Goal: Transaction & Acquisition: Obtain resource

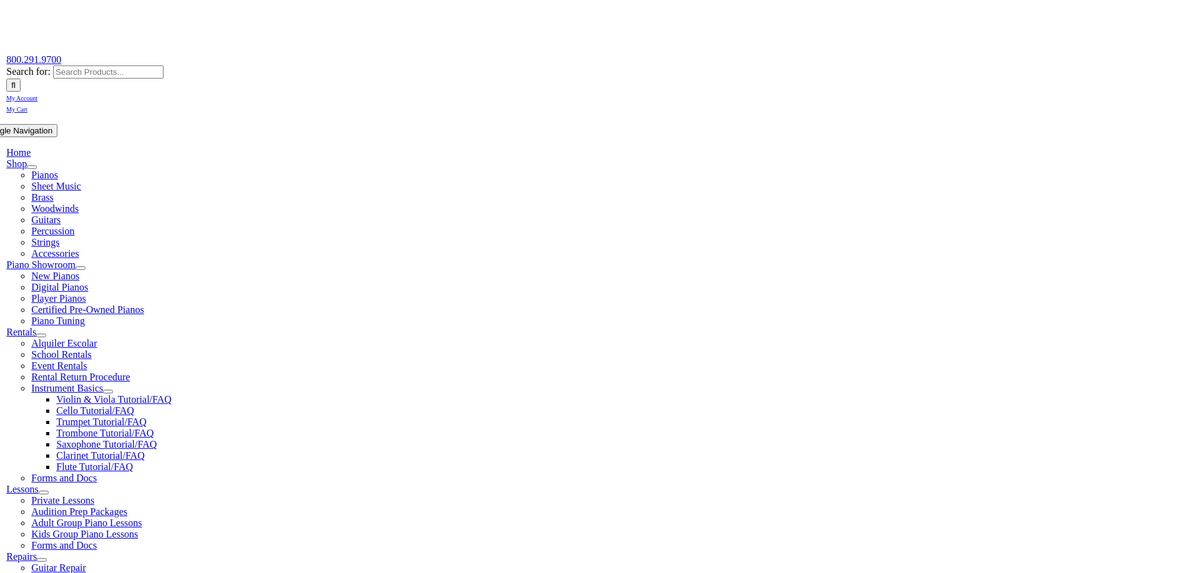
scroll to position [187, 0]
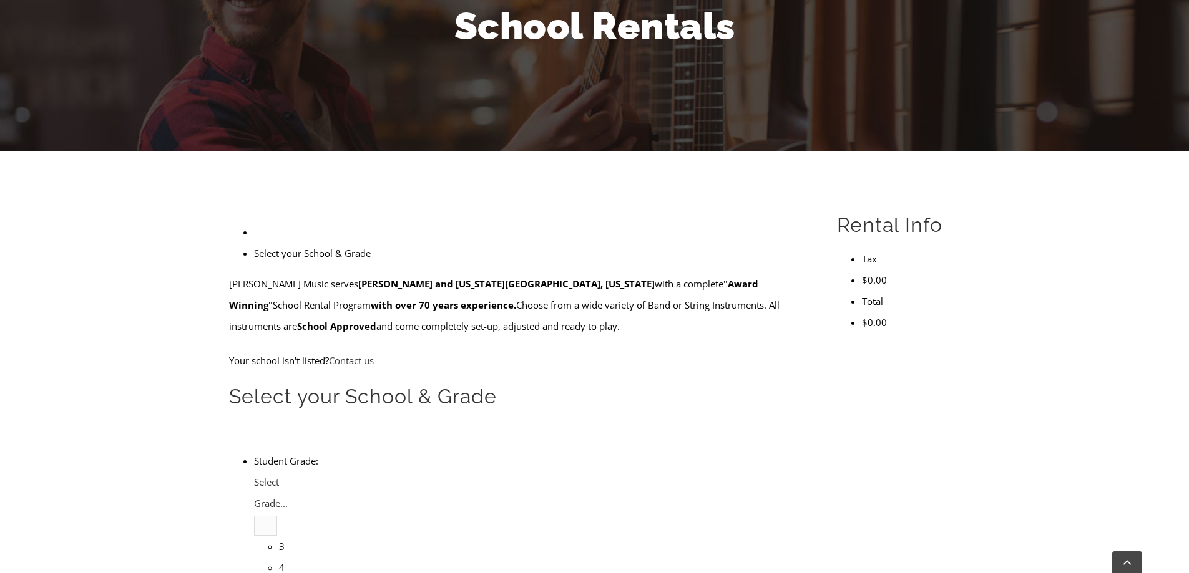
click at [279, 557] on li "4" at bounding box center [279, 567] width 0 height 21
click at [457, 374] on link "Select School..." at bounding box center [395, 376] width 151 height 14
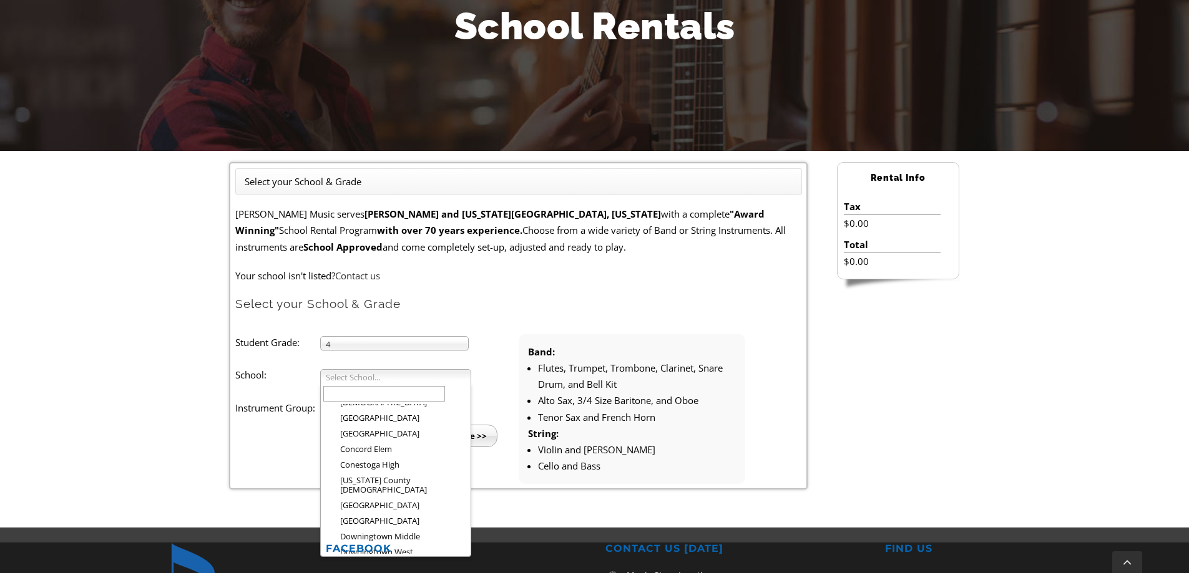
scroll to position [275, 0]
click at [407, 451] on li "[GEOGRAPHIC_DATA]" at bounding box center [399, 459] width 137 height 16
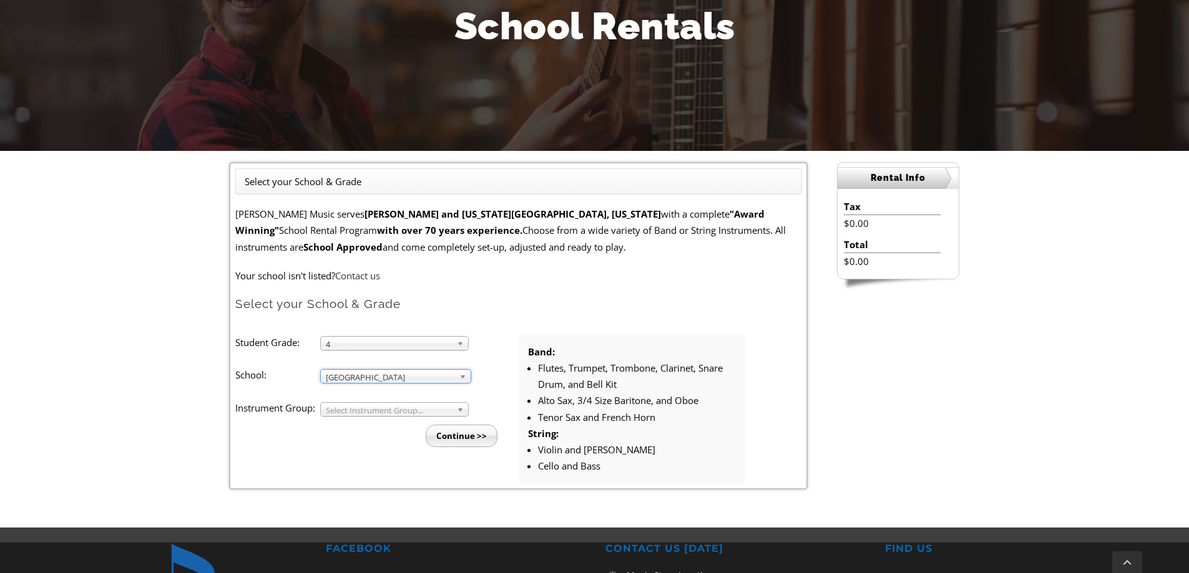
click at [462, 408] on b at bounding box center [462, 409] width 11 height 13
click at [419, 422] on li "Band" at bounding box center [398, 424] width 135 height 16
click at [462, 431] on input "Continue >>" at bounding box center [462, 436] width 72 height 22
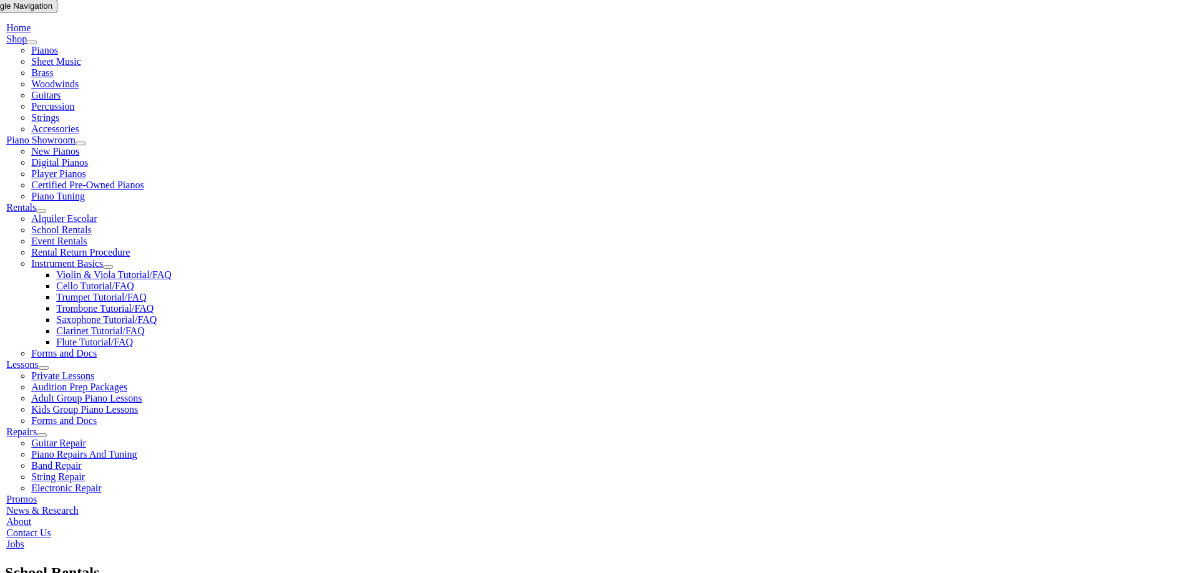
scroll to position [125, 0]
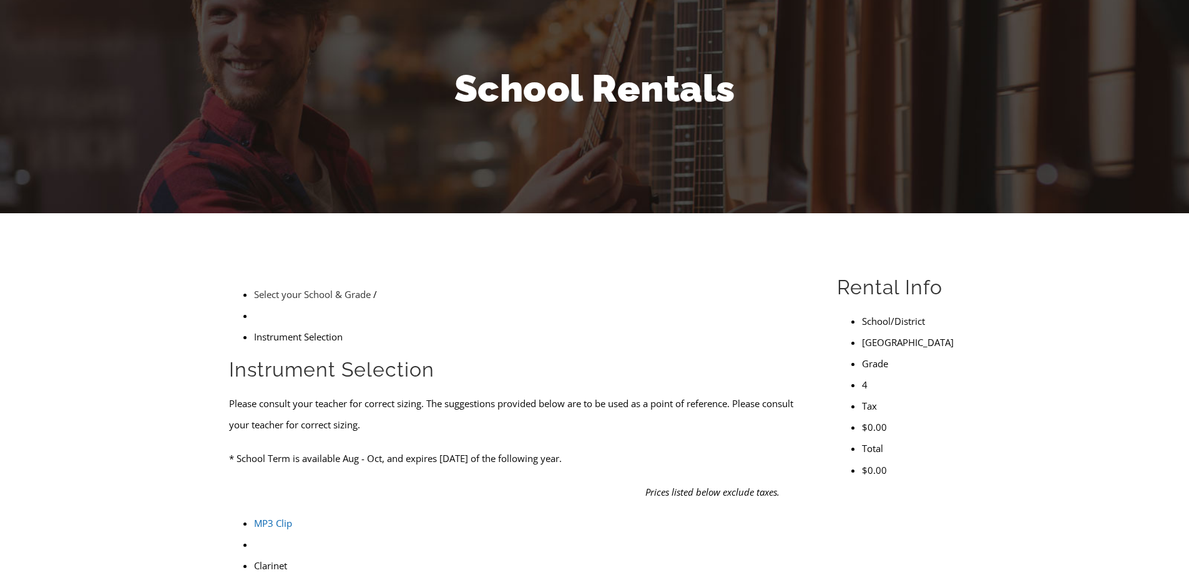
click at [254, 517] on link "MP3 Clip" at bounding box center [273, 523] width 38 height 12
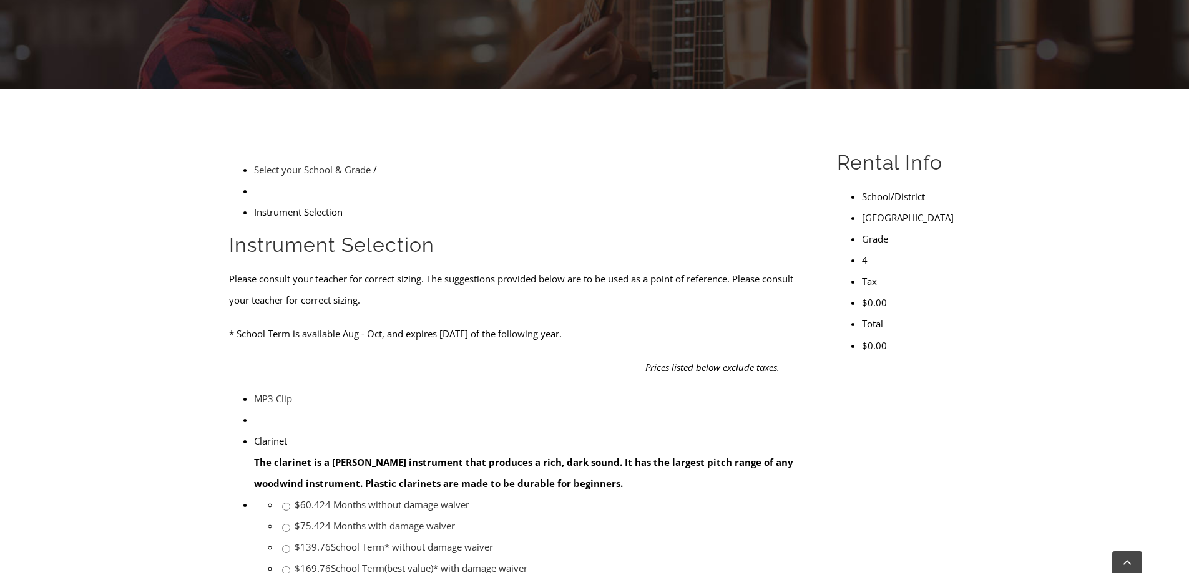
scroll to position [312, 0]
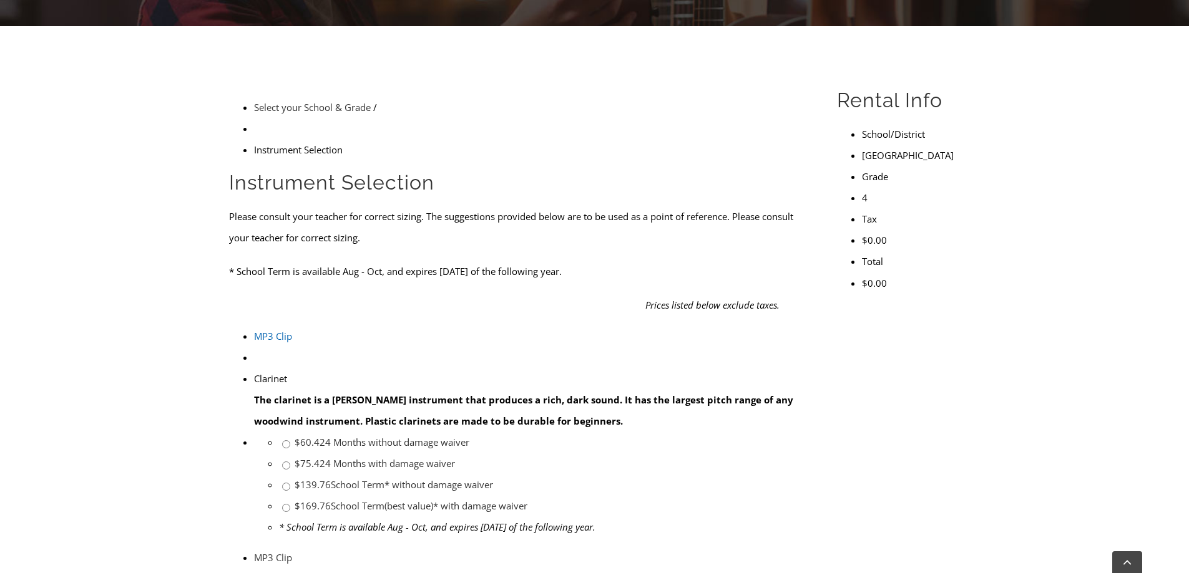
click at [254, 330] on link "MP3 Clip" at bounding box center [273, 336] width 38 height 12
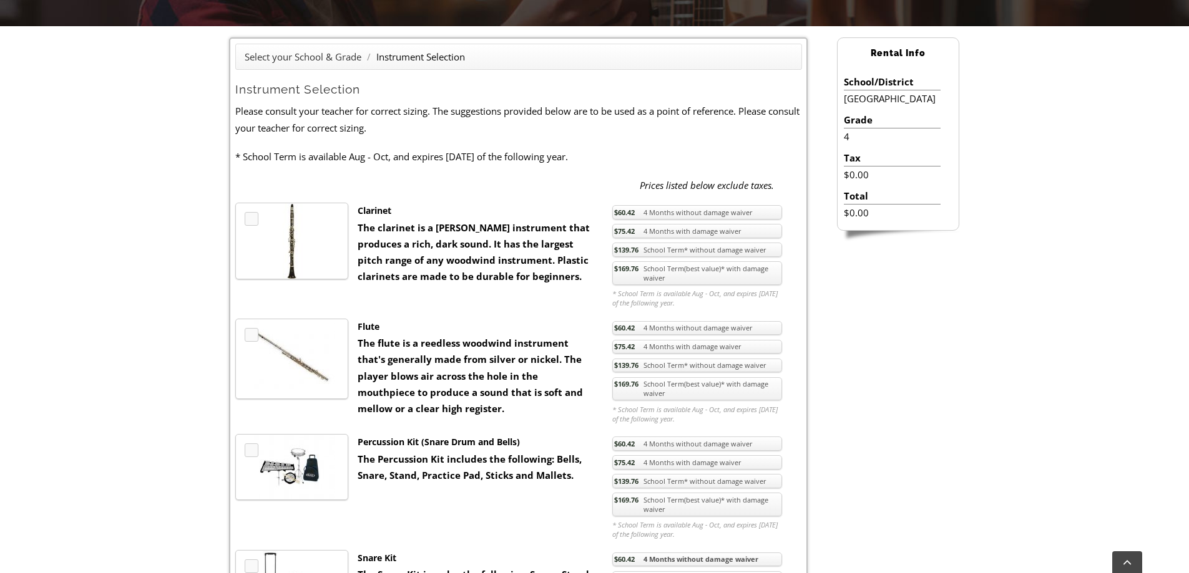
click at [253, 333] on link "MP3 Clip" at bounding box center [252, 335] width 14 height 14
